Goal: Check status: Check status

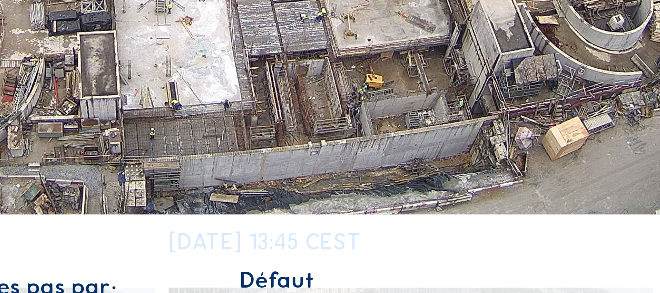
click at [422, 250] on img at bounding box center [330, 146] width 416 height 234
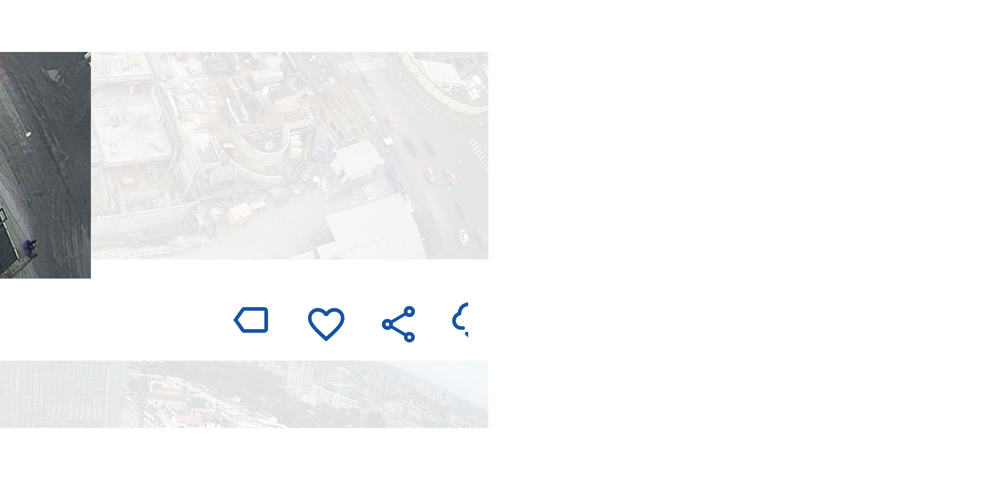
scroll to position [121, 0]
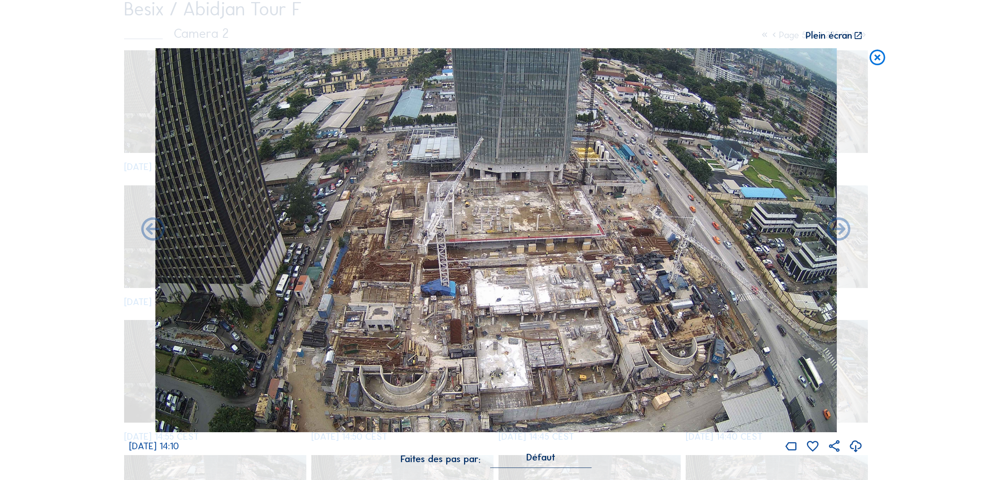
click at [660, 63] on icon at bounding box center [877, 57] width 19 height 19
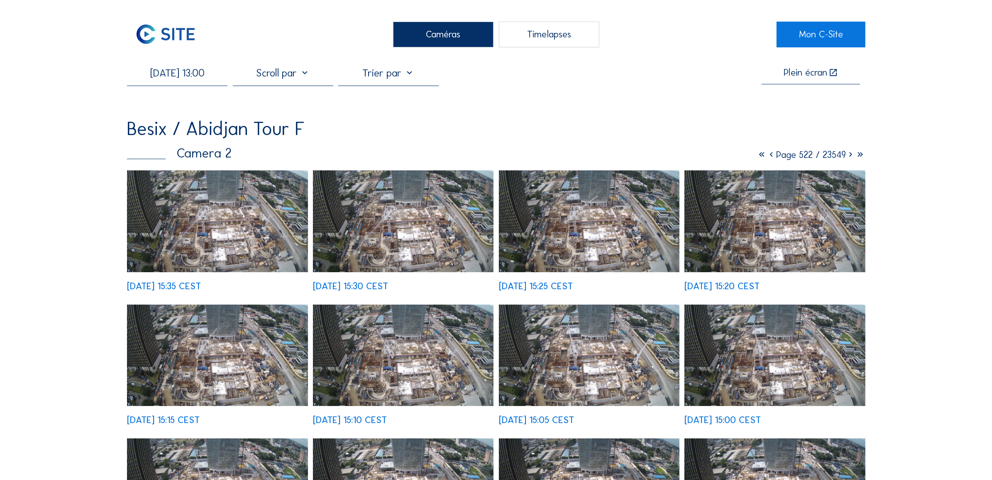
scroll to position [0, 0]
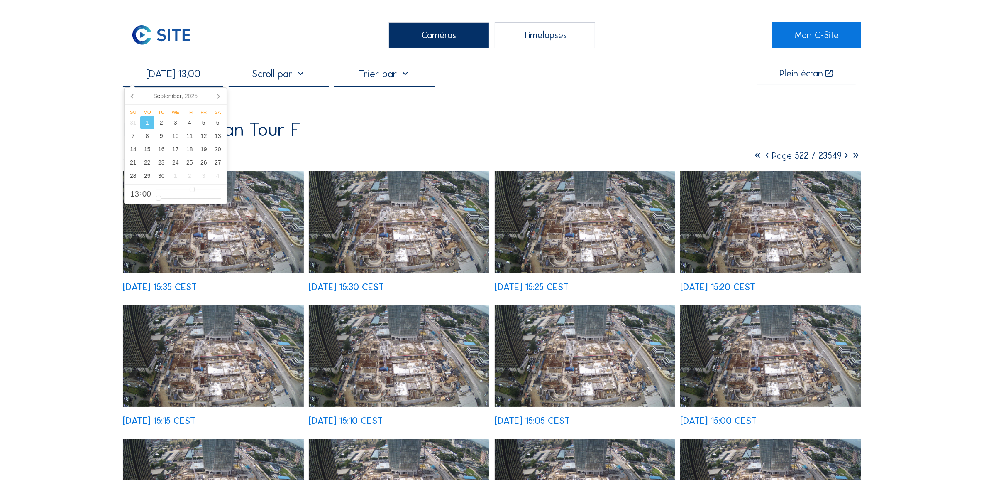
click at [184, 68] on input "[DATE] 13:00" at bounding box center [173, 73] width 100 height 13
click at [132, 93] on icon at bounding box center [132, 95] width 13 height 13
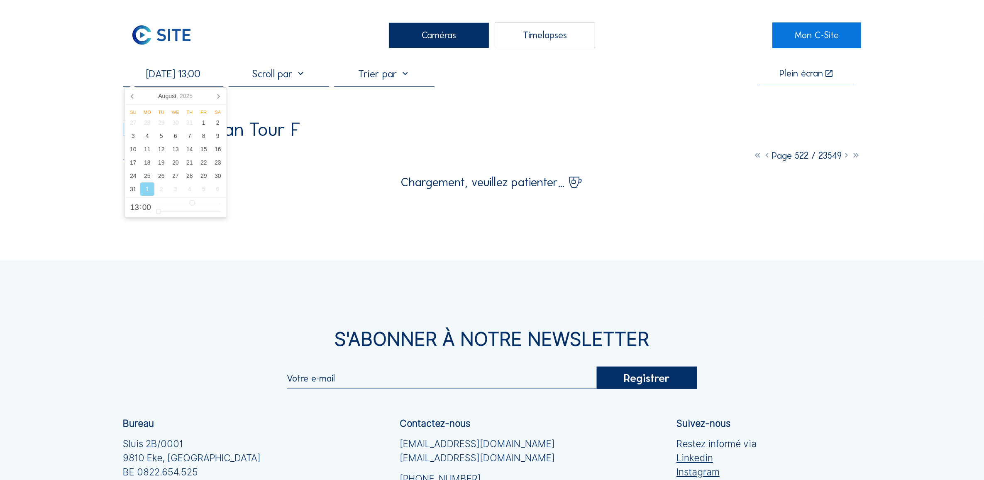
click at [149, 192] on div "1" at bounding box center [147, 188] width 14 height 13
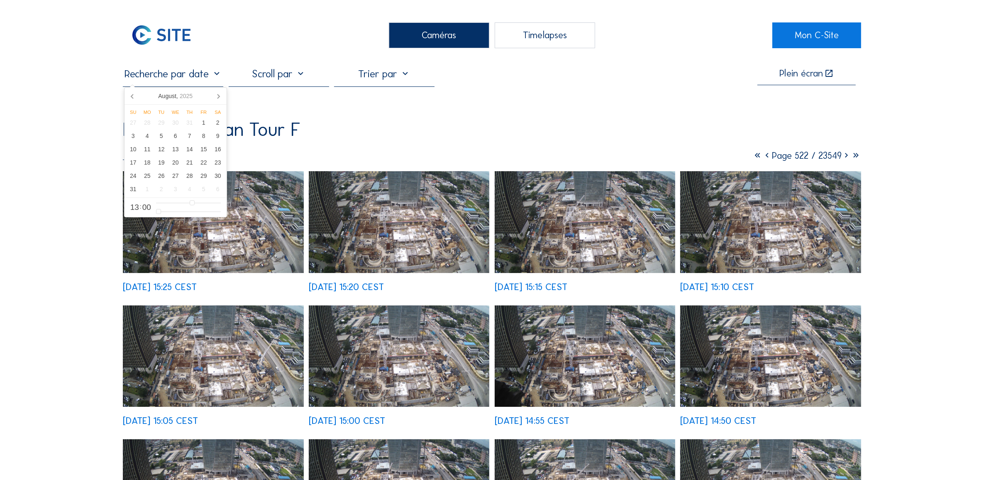
click at [242, 256] on img at bounding box center [213, 222] width 181 height 102
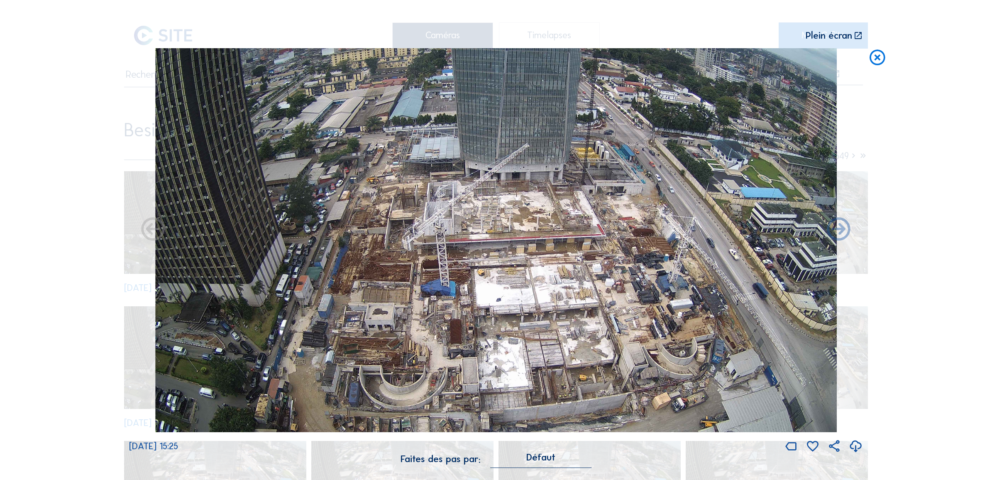
click at [660, 61] on icon at bounding box center [877, 57] width 19 height 19
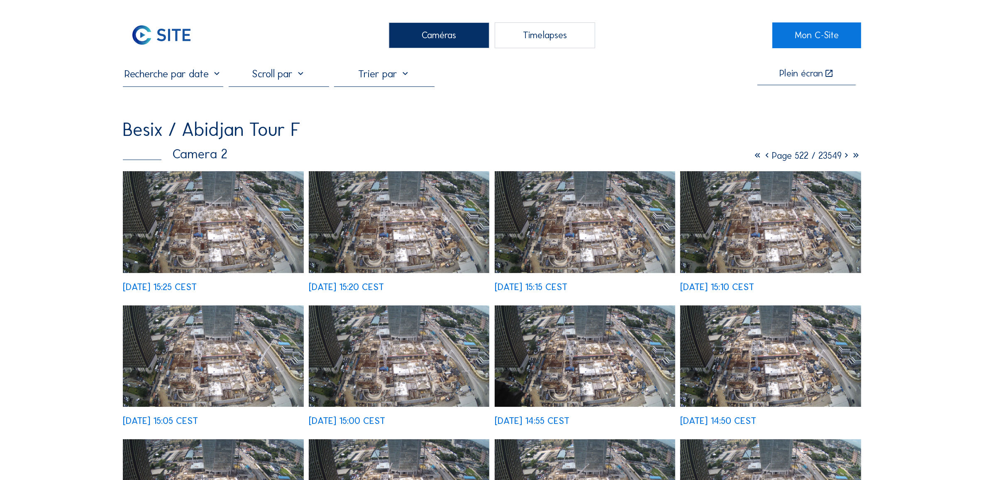
click at [153, 72] on input "text" at bounding box center [173, 73] width 100 height 13
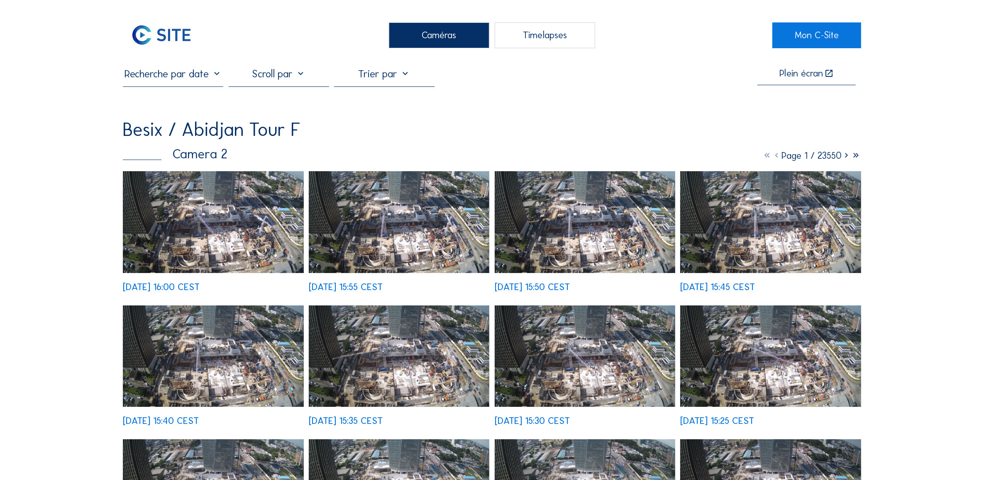
click at [217, 245] on img at bounding box center [213, 222] width 181 height 102
